Goal: Communication & Community: Answer question/provide support

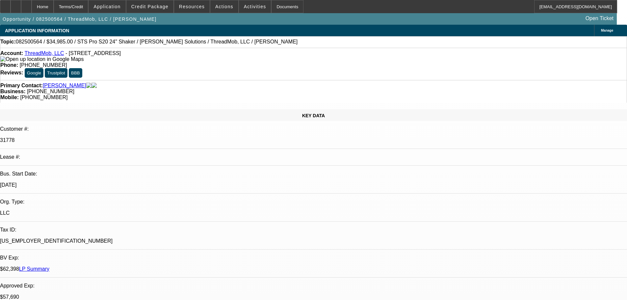
select select "0"
select select "2"
select select "0"
select select "6"
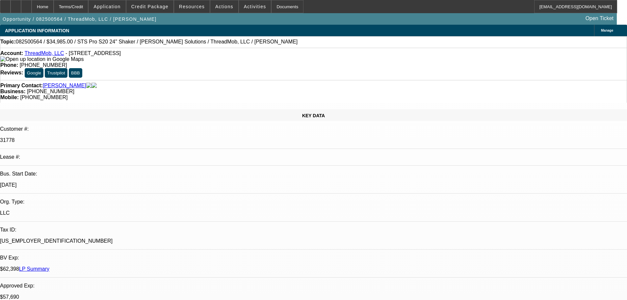
select select "0"
select select "2"
select select "0"
select select "6"
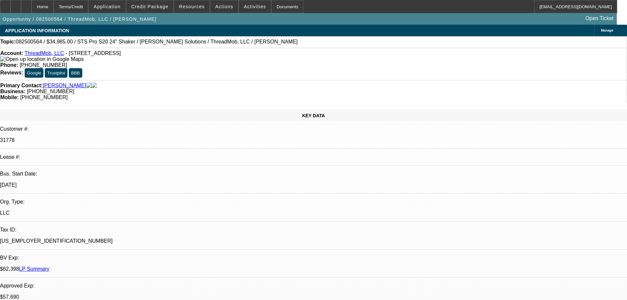
radio input "true"
type textarea "GOOD PAYING CUSTOMER, NO ISSUES FOUND...."
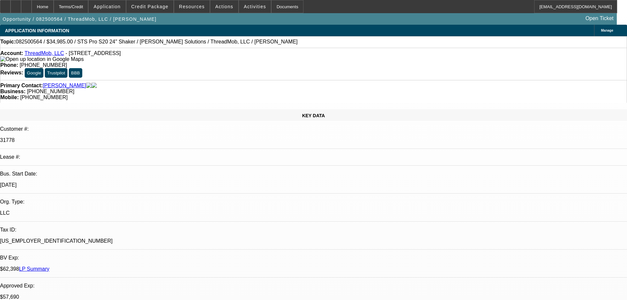
radio input "false"
radio input "true"
